Goal: Task Accomplishment & Management: Complete application form

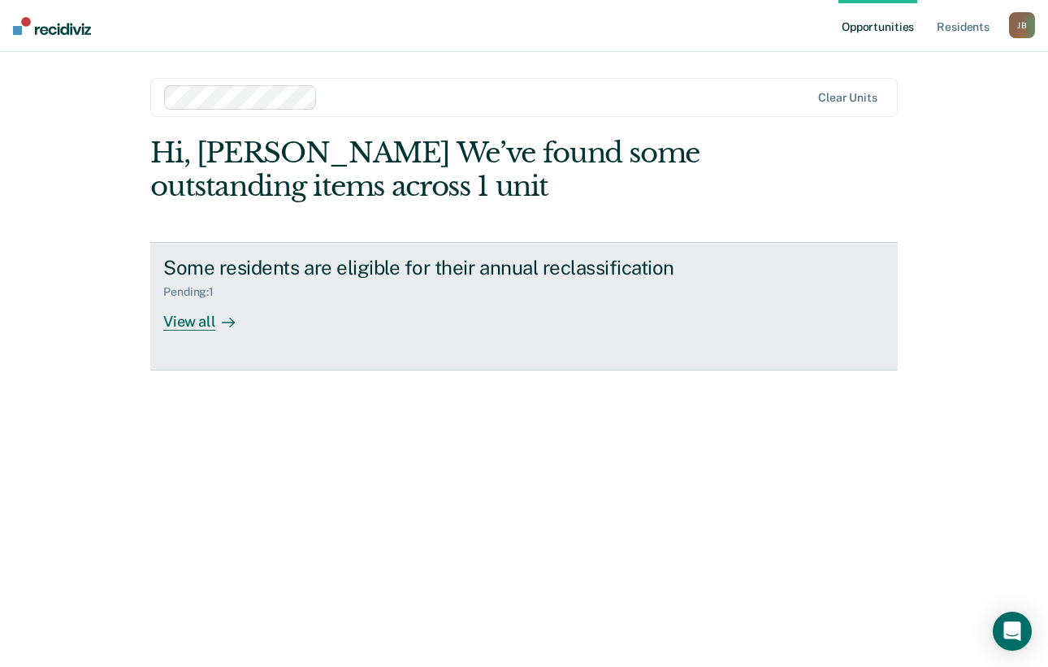
click at [184, 323] on div "View all" at bounding box center [208, 315] width 91 height 32
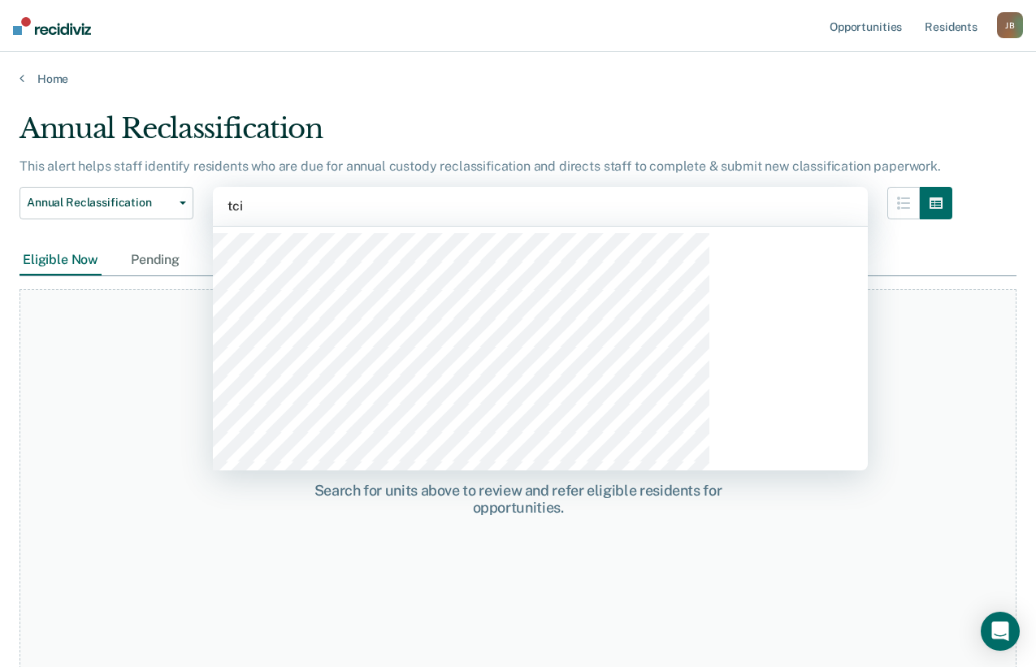
type input "tcix"
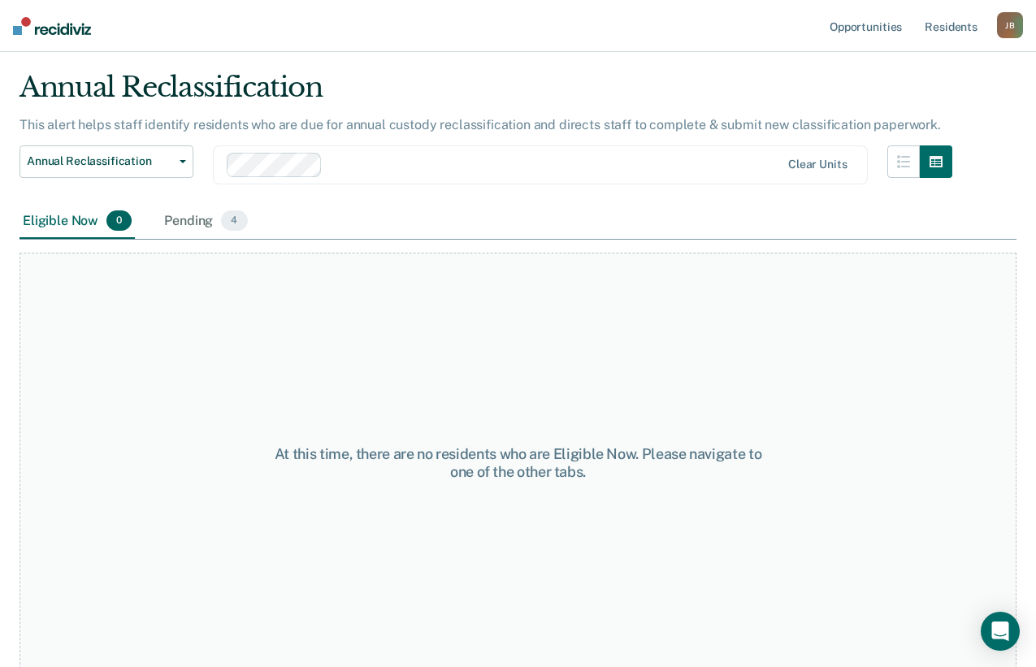
scroll to position [63, 0]
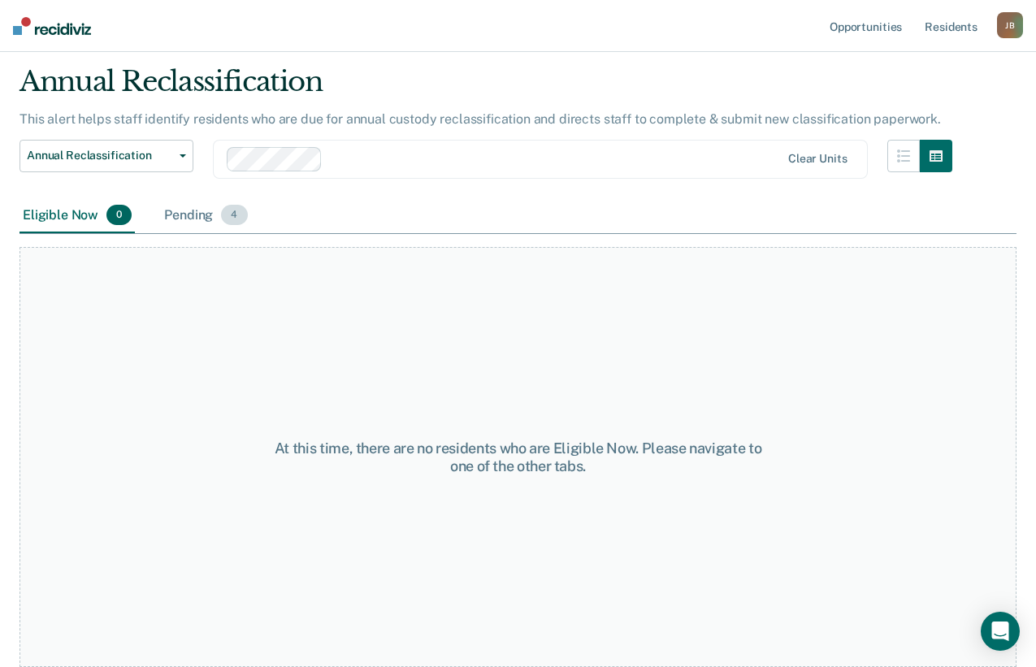
click at [181, 213] on div "Pending 4" at bounding box center [205, 216] width 89 height 36
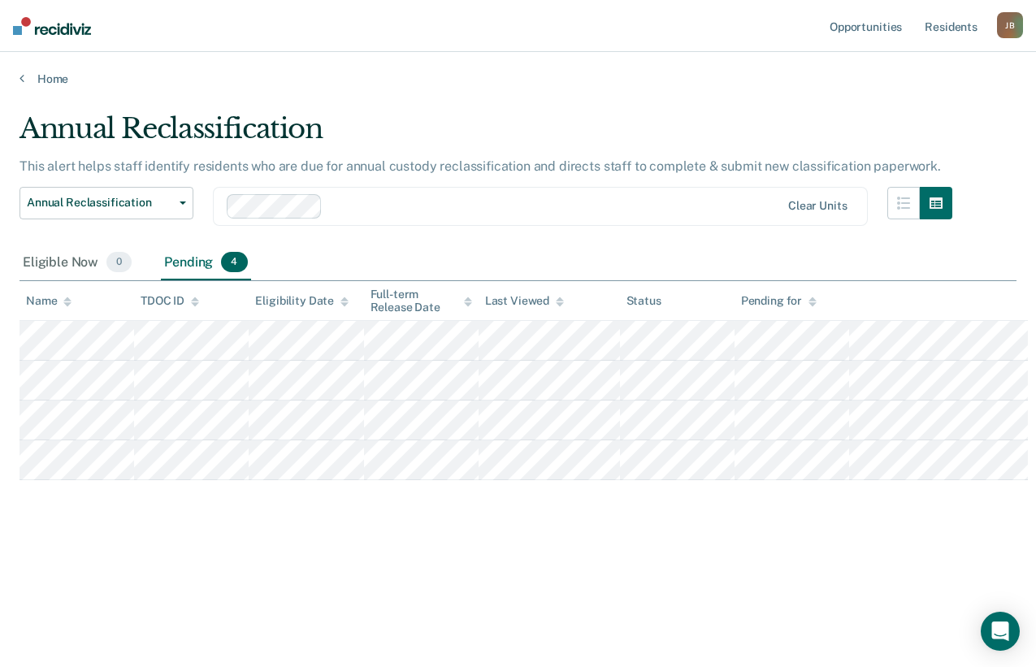
scroll to position [0, 0]
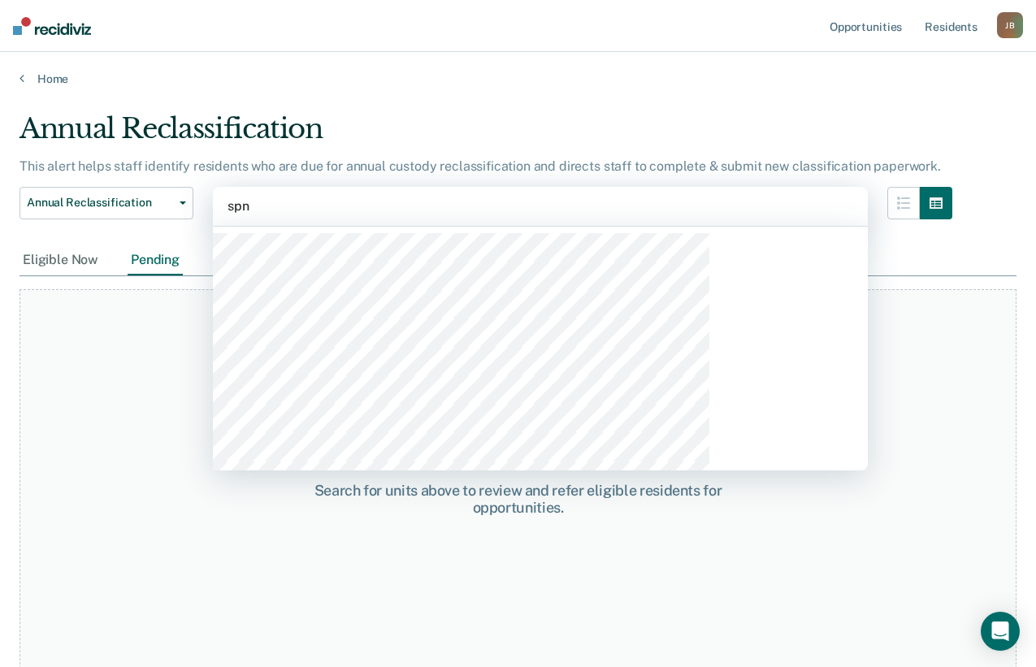
type input "spnd"
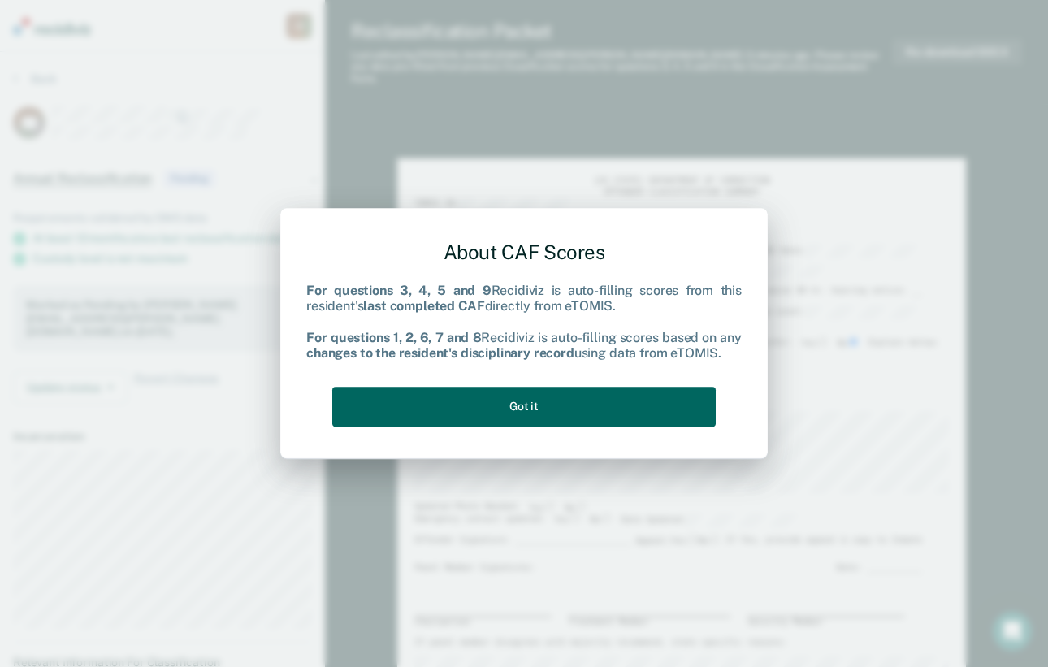
click at [427, 398] on button "Got it" at bounding box center [523, 407] width 383 height 40
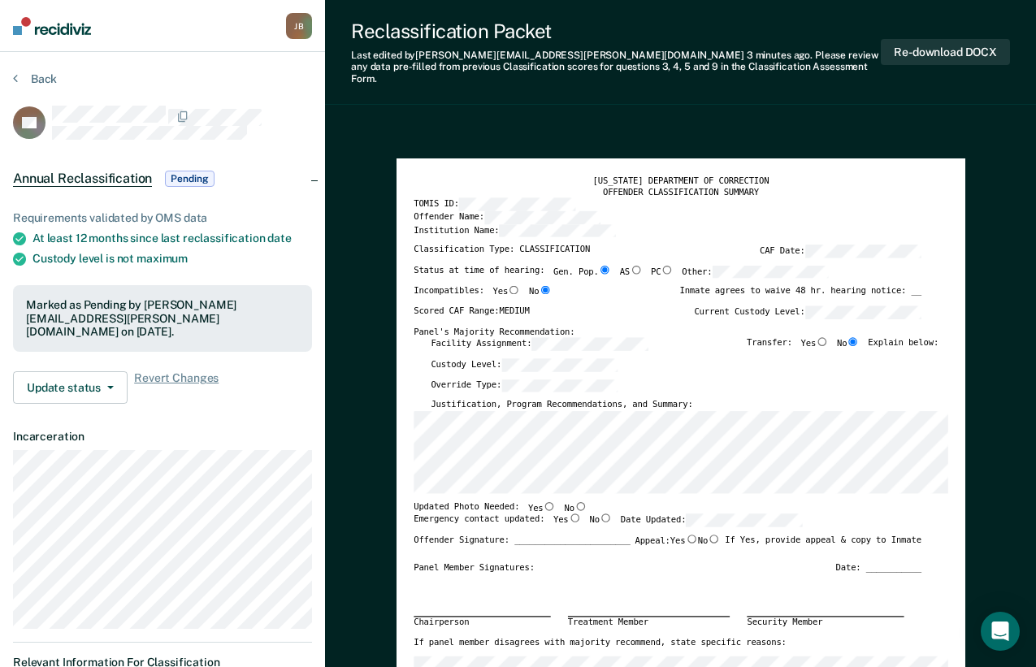
type textarea "x"
